Goal: Task Accomplishment & Management: Manage account settings

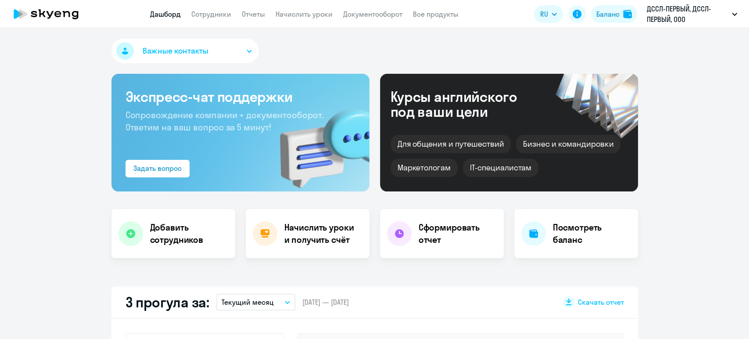
click at [212, 15] on link "Сотрудники" at bounding box center [211, 14] width 40 height 9
select select "30"
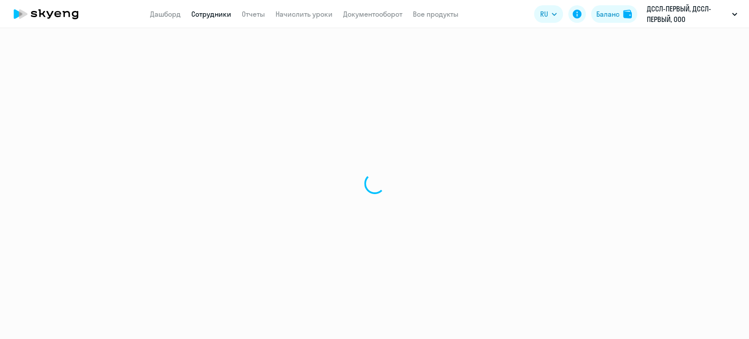
select select "30"
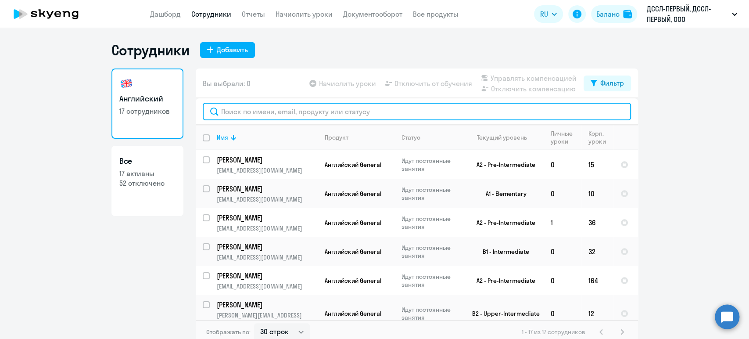
click at [263, 112] on input "text" at bounding box center [417, 112] width 428 height 18
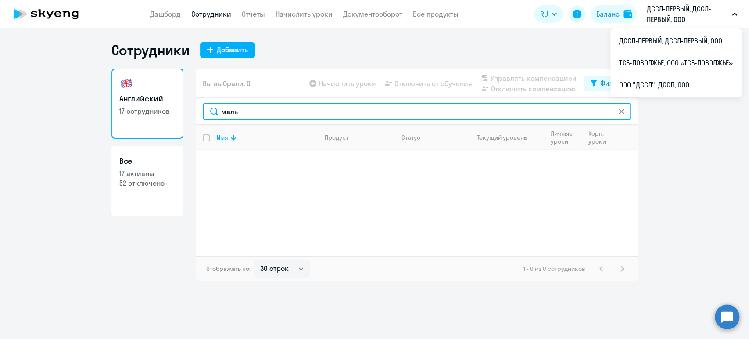
type input "маль"
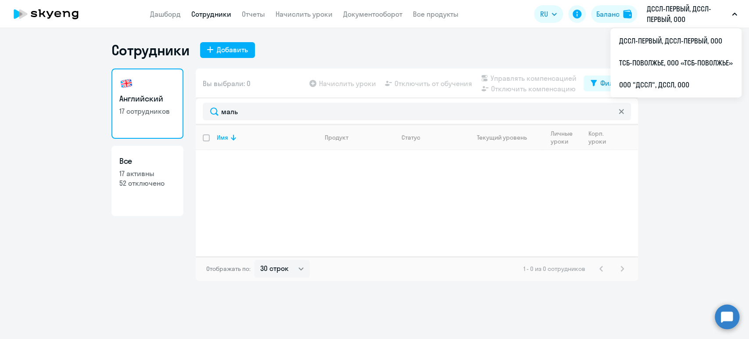
click at [661, 10] on p "ДССЛ-ПЕРВЫЙ, ДССЛ-ПЕРВЫЙ, ООО" at bounding box center [688, 14] width 82 height 21
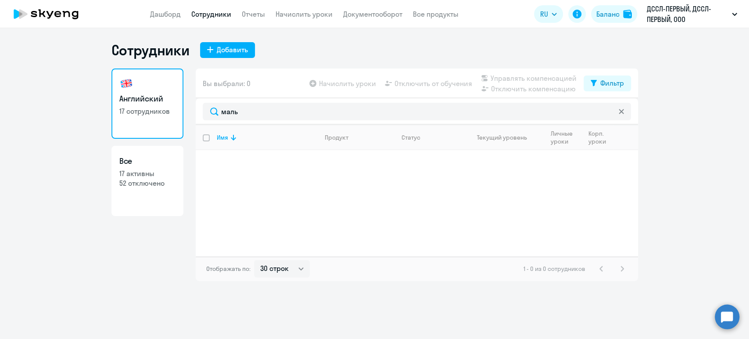
click at [660, 15] on p "ДССЛ-ПЕРВЫЙ, ДССЛ-ПЕРВЫЙ, ООО" at bounding box center [688, 14] width 82 height 21
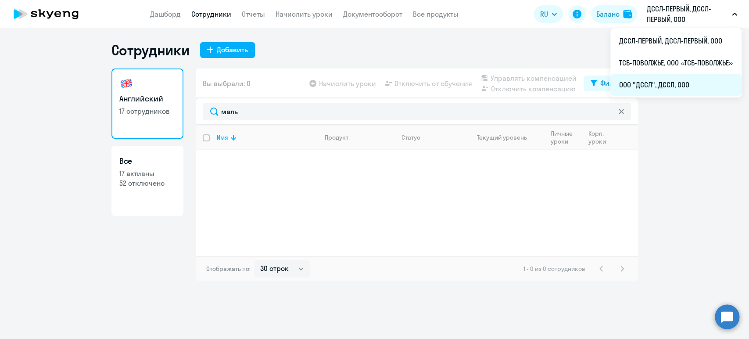
click at [642, 79] on li "ООО "ДССЛ", ДССЛ, ООО" at bounding box center [675, 85] width 131 height 22
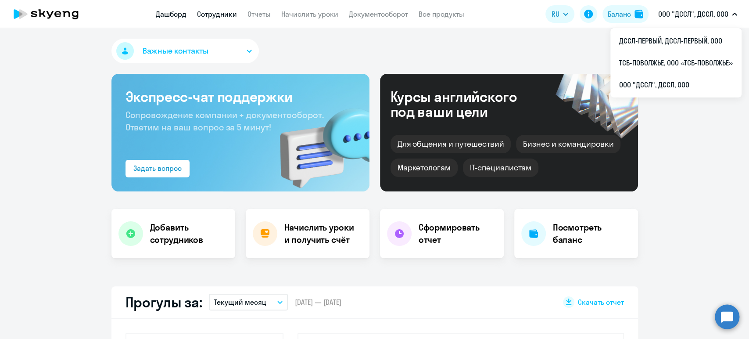
select select "30"
click at [214, 14] on link "Сотрудники" at bounding box center [217, 14] width 40 height 9
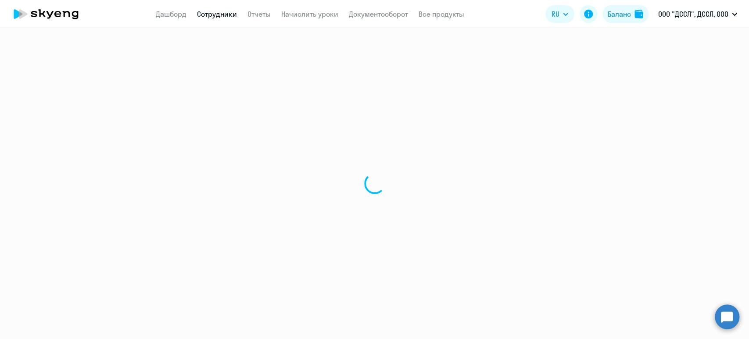
select select "30"
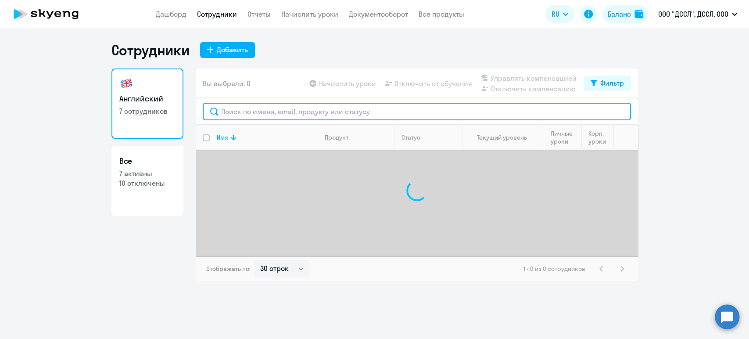
drag, startPoint x: 241, startPoint y: 108, endPoint x: 237, endPoint y: 109, distance: 4.5
click at [241, 108] on input "text" at bounding box center [417, 112] width 428 height 18
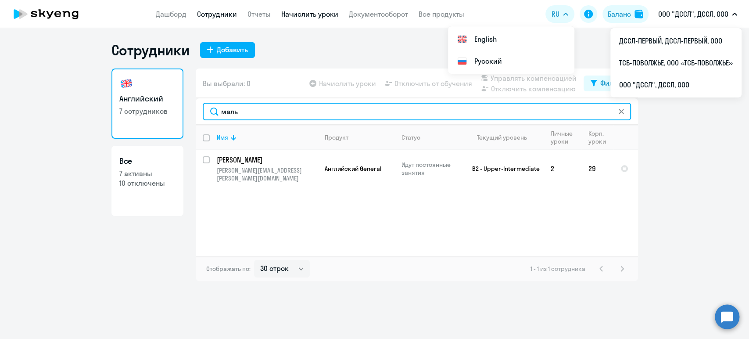
type input "маль"
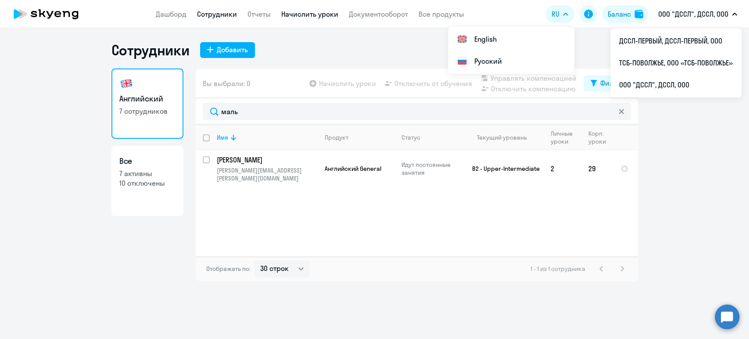
click at [305, 16] on link "Начислить уроки" at bounding box center [309, 14] width 57 height 9
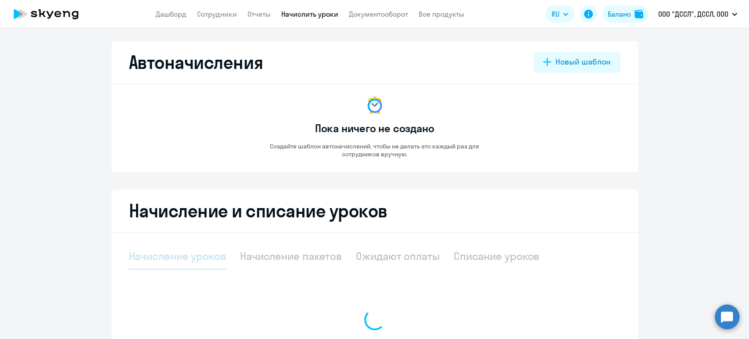
select select "10"
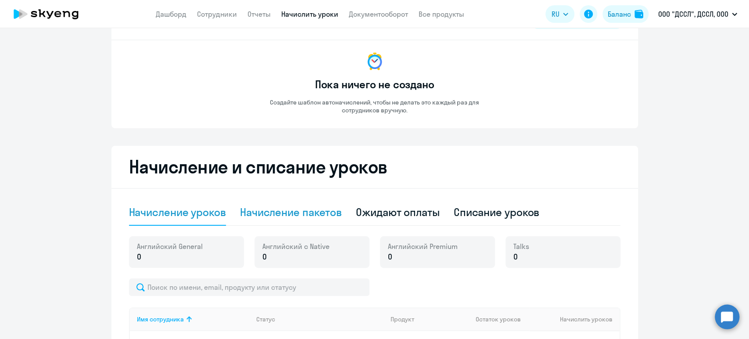
scroll to position [49, 0]
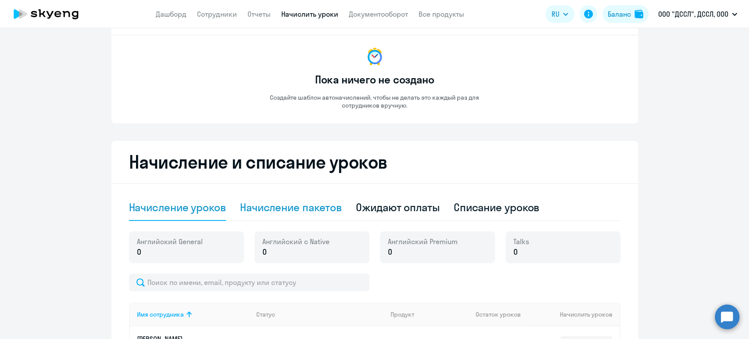
click at [292, 206] on div "Начисление пакетов" at bounding box center [291, 207] width 102 height 14
select select "10"
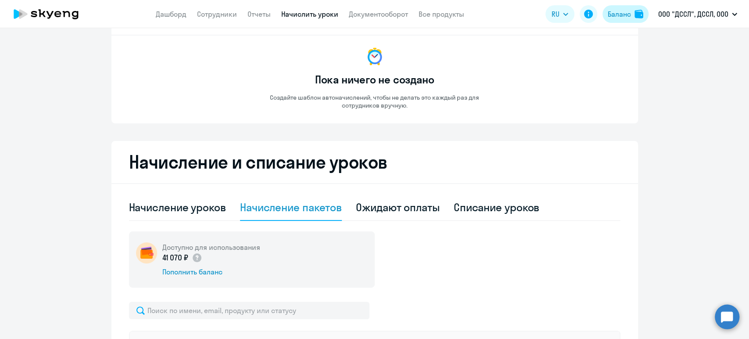
drag, startPoint x: 619, startPoint y: 13, endPoint x: 614, endPoint y: 16, distance: 5.4
click at [619, 13] on div "Баланс" at bounding box center [619, 14] width 23 height 11
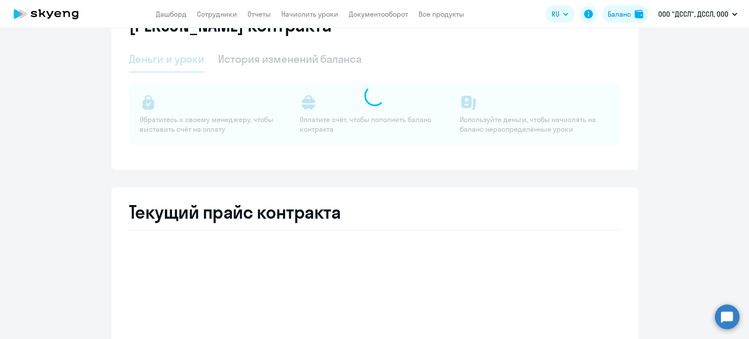
select select "english_adult_not_native_speaker"
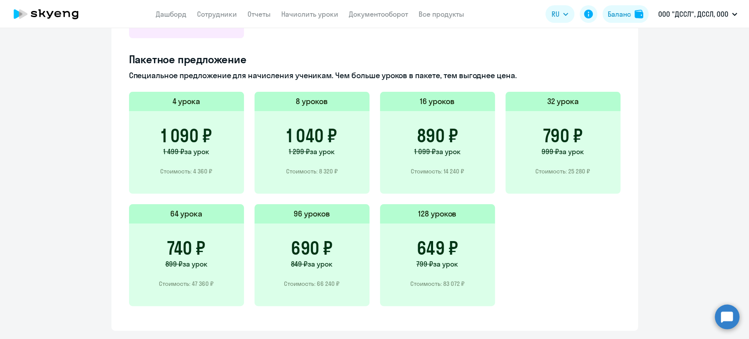
scroll to position [606, 0]
